Goal: Find specific page/section: Find specific page/section

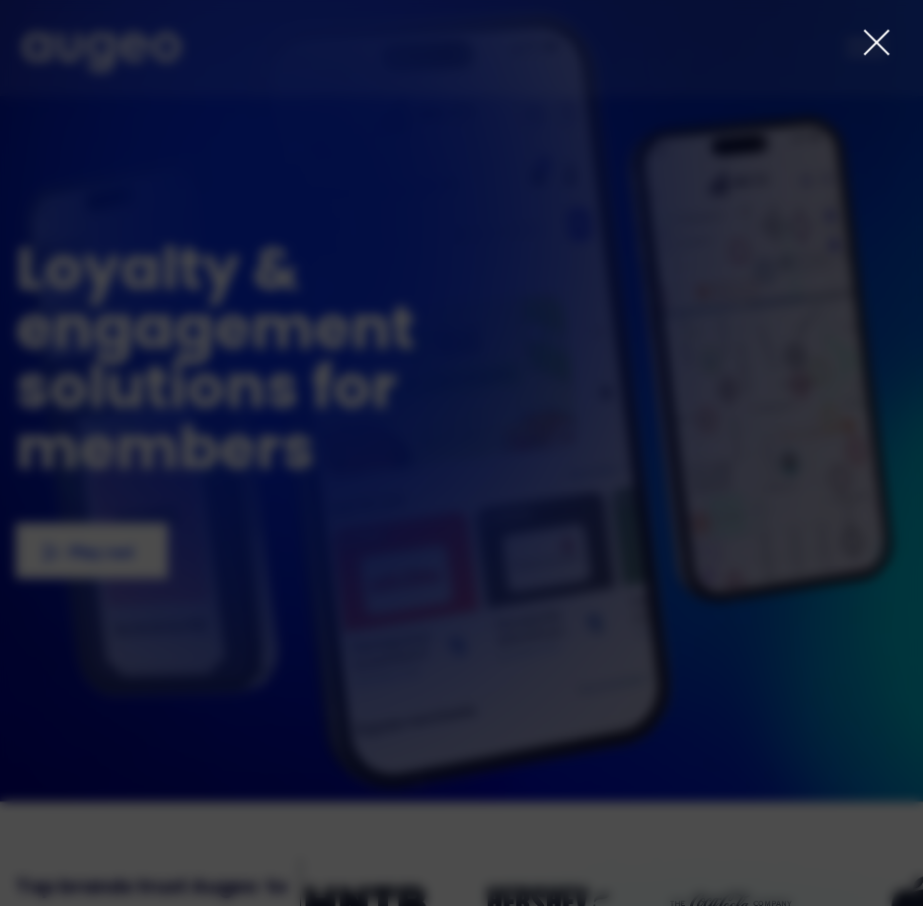
click at [876, 43] on icon at bounding box center [876, 43] width 24 height 24
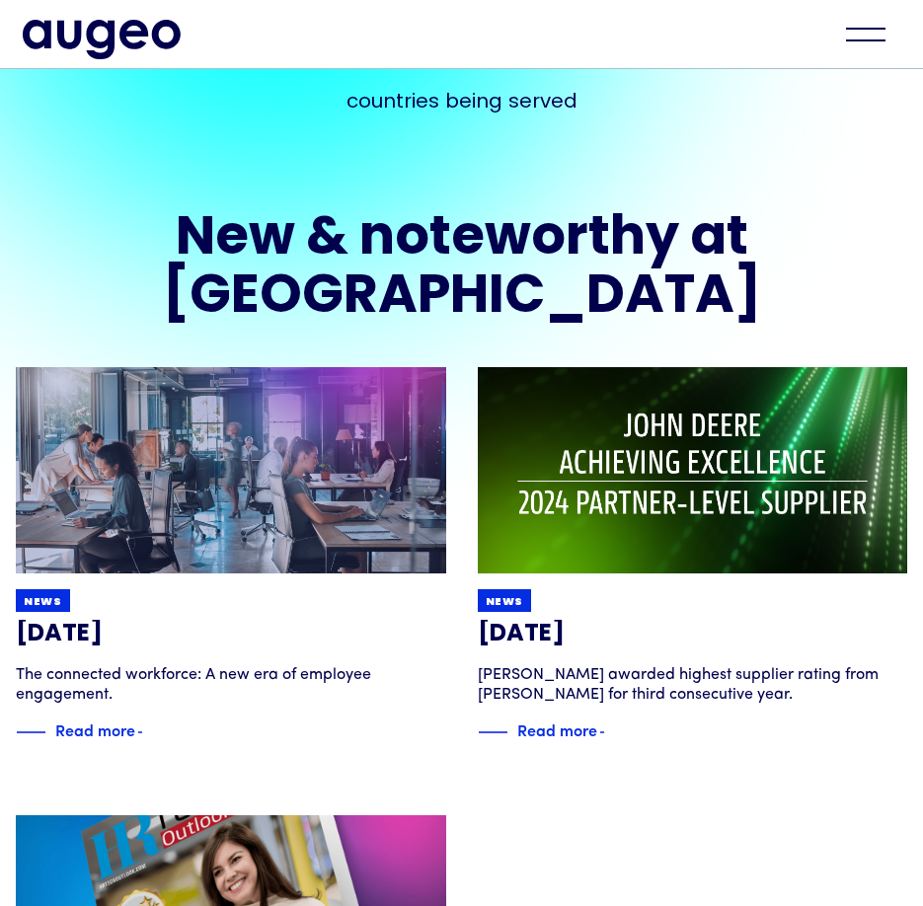
click at [863, 34] on div "menu" at bounding box center [865, 34] width 69 height 43
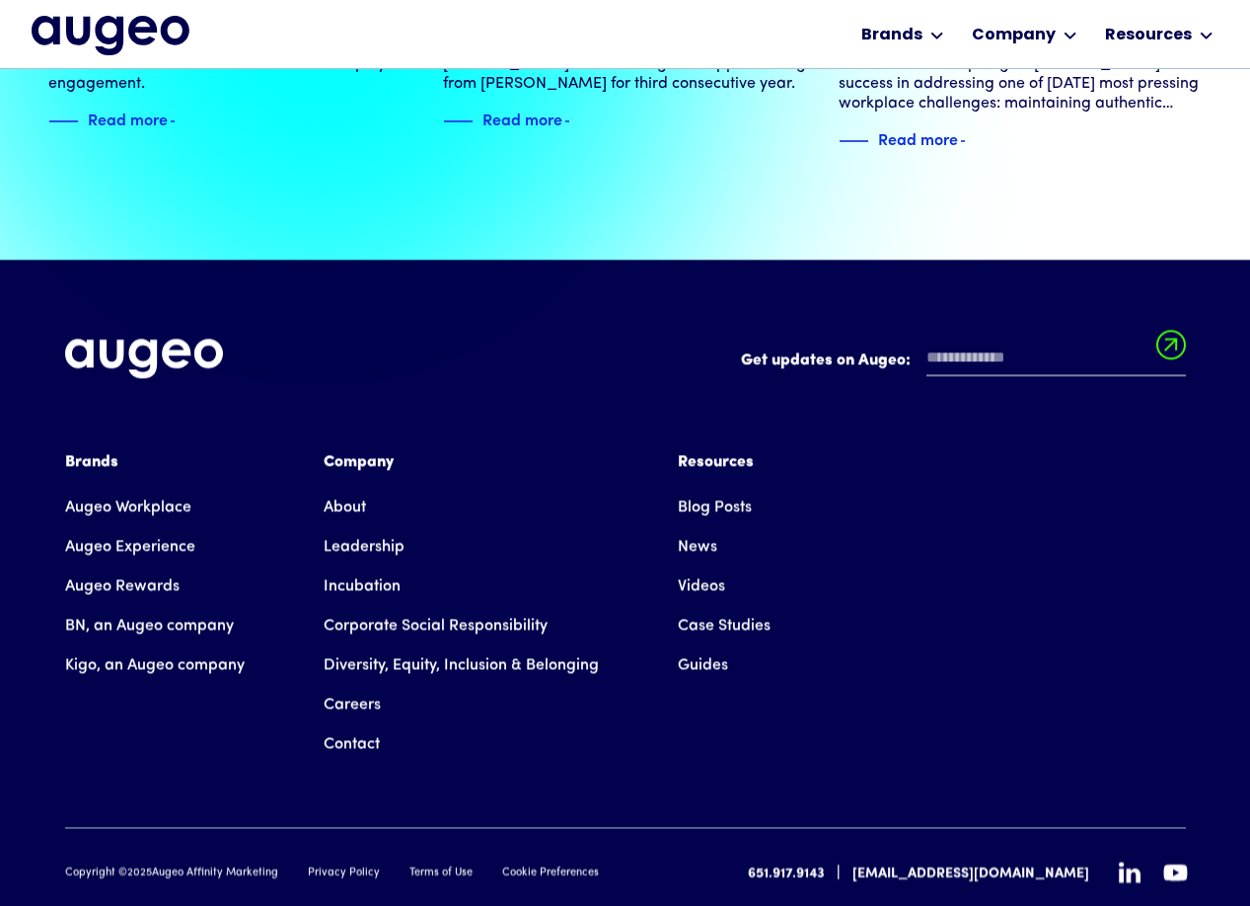
scroll to position [4445, 0]
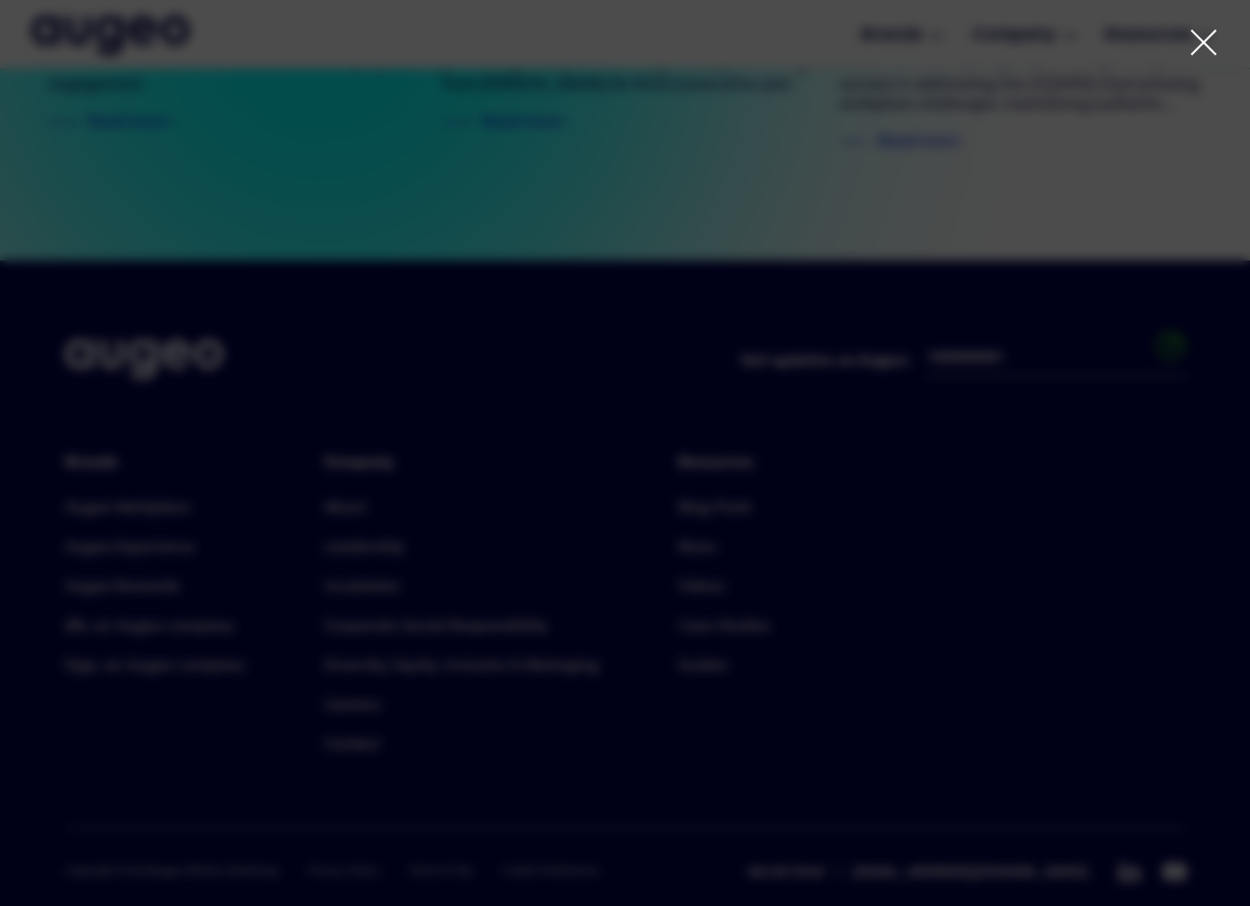
click at [371, 649] on div "Previous Next Next Next Next Next" at bounding box center [314, 694] width 464 height 118
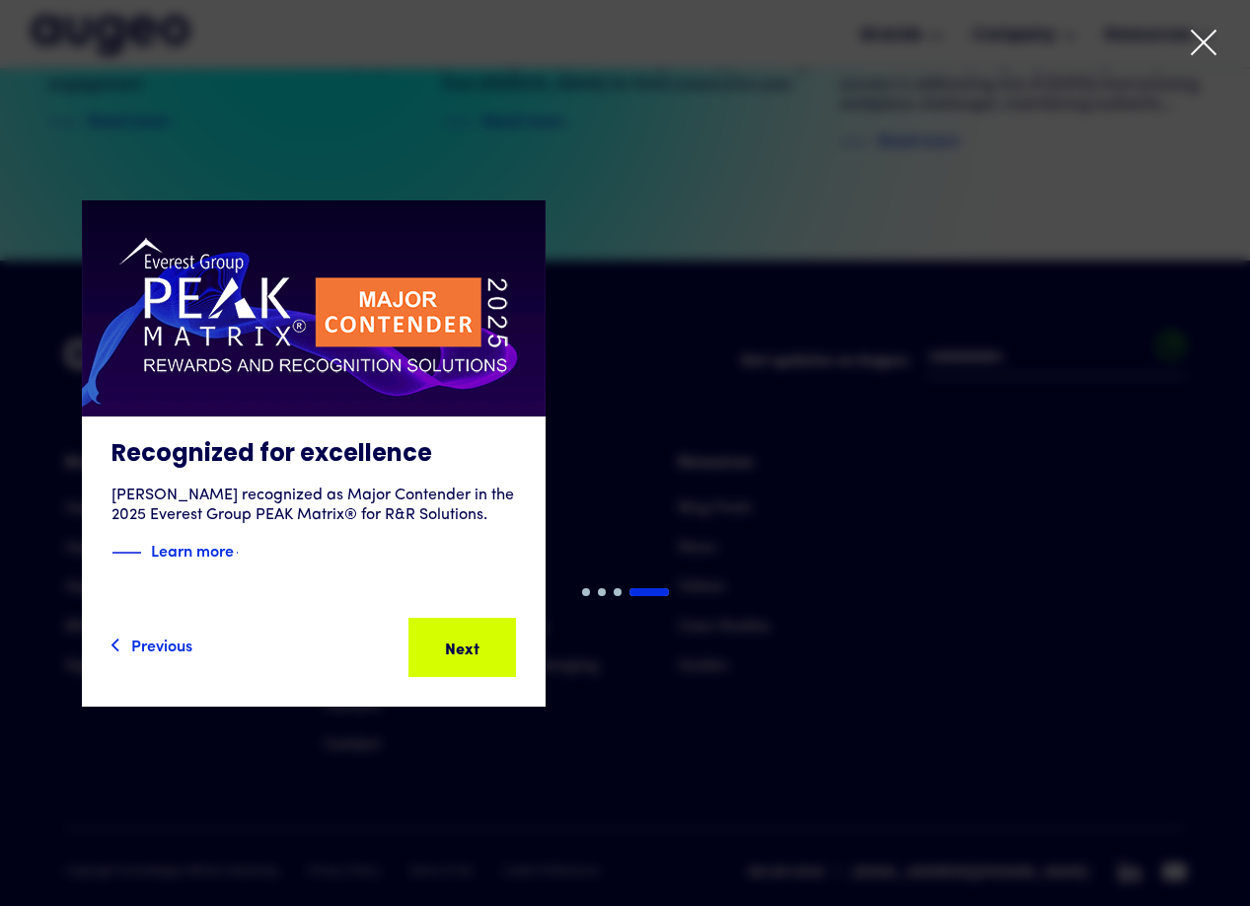
click at [922, 46] on icon at bounding box center [1204, 43] width 24 height 24
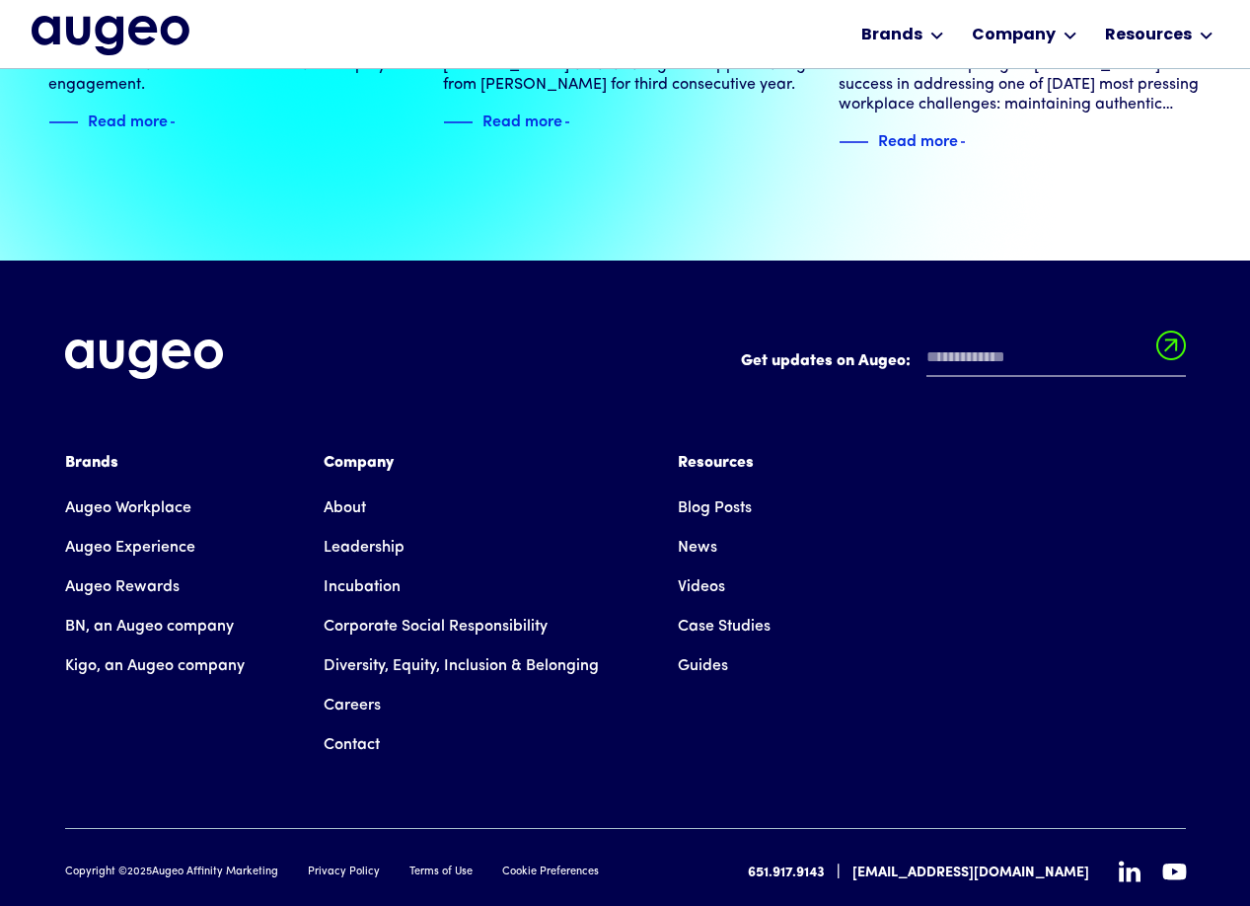
click at [359, 686] on link "Careers" at bounding box center [352, 705] width 57 height 39
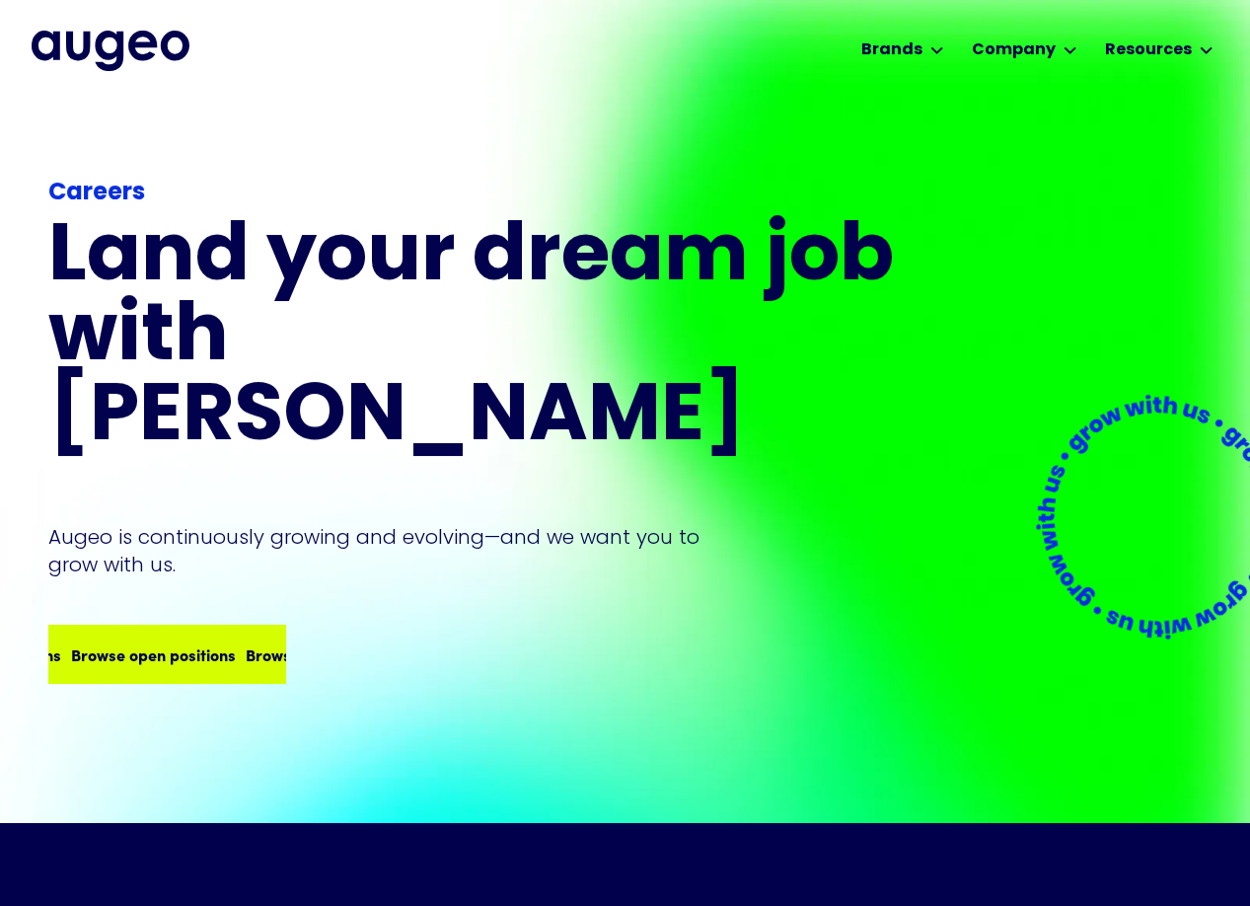
click at [209, 628] on div "Browse open positions Browse open positions Browse open positions Browse open p…" at bounding box center [167, 654] width 234 height 55
